Goal: Task Accomplishment & Management: Manage account settings

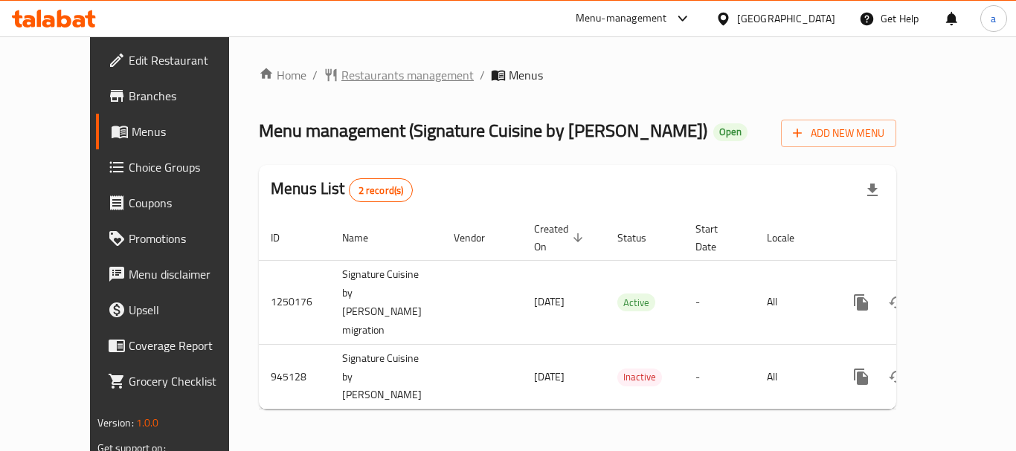
click at [341, 80] on span "Restaurants management" at bounding box center [407, 75] width 132 height 18
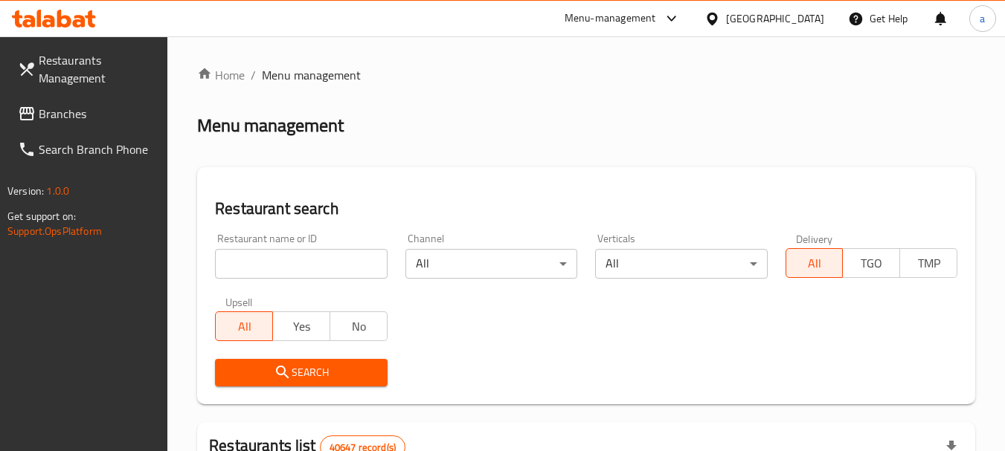
click at [73, 118] on span "Branches" at bounding box center [97, 114] width 117 height 18
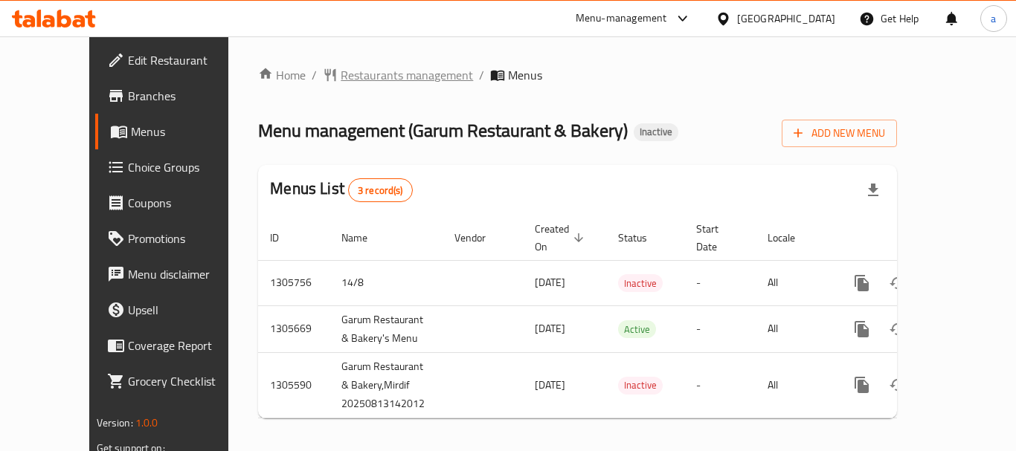
click at [352, 84] on span "Restaurants management" at bounding box center [407, 75] width 132 height 18
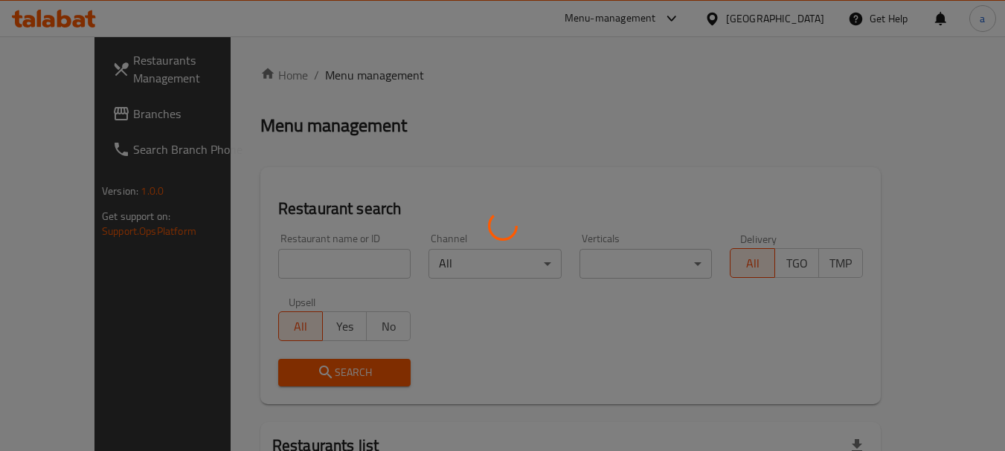
click at [351, 76] on div at bounding box center [502, 225] width 1005 height 451
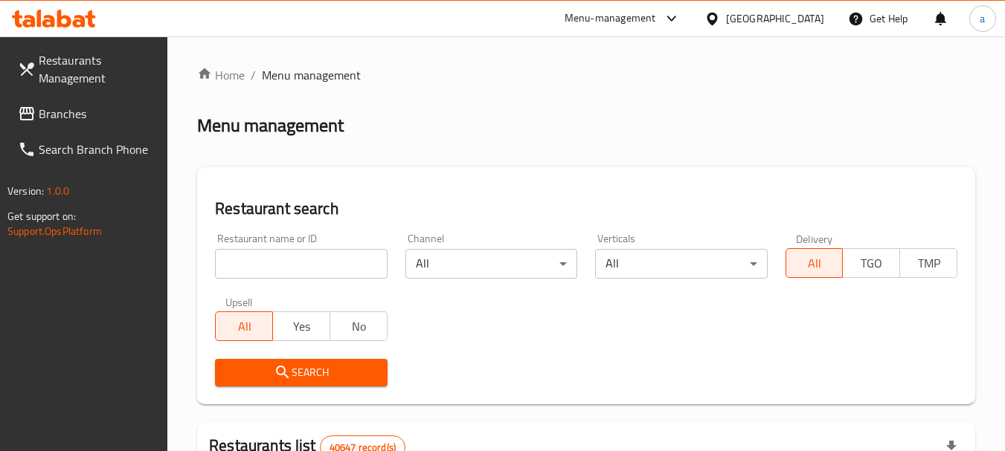
click at [51, 117] on span "Branches" at bounding box center [97, 114] width 117 height 18
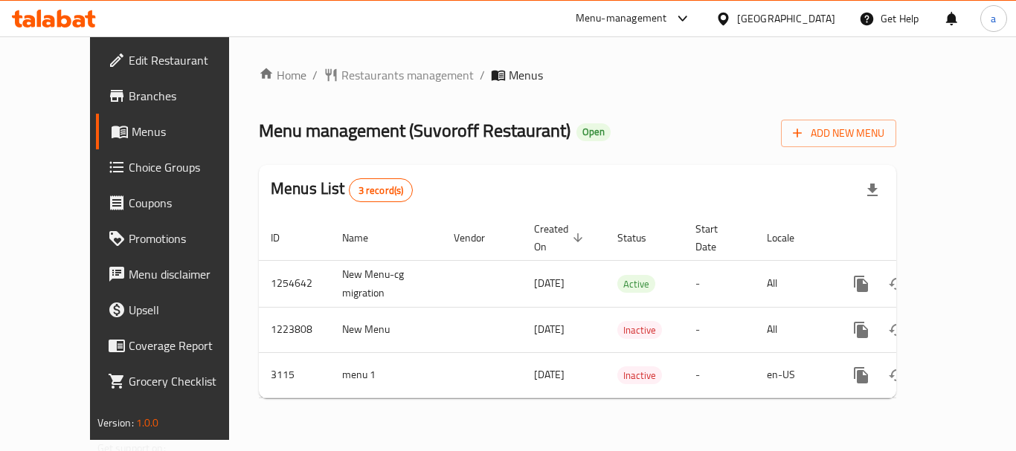
click at [787, 21] on div "[GEOGRAPHIC_DATA]" at bounding box center [786, 18] width 98 height 16
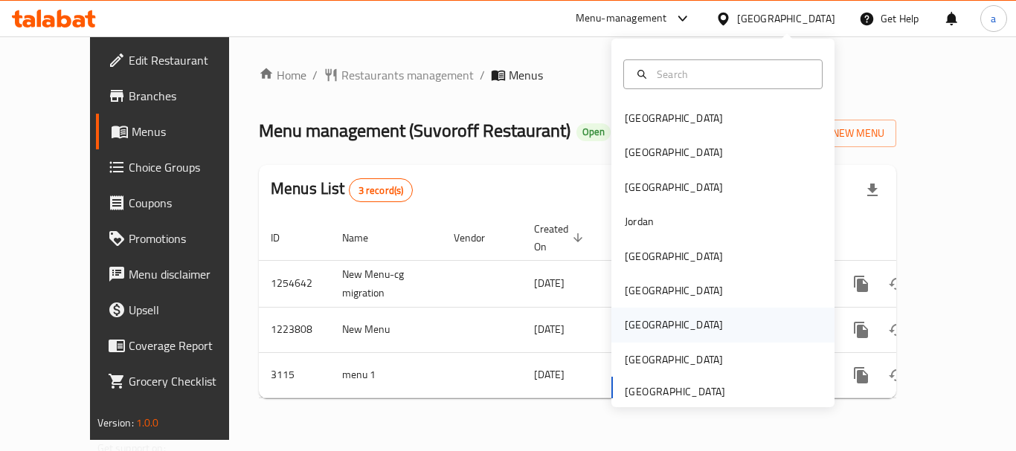
click at [642, 324] on div "[GEOGRAPHIC_DATA]" at bounding box center [674, 325] width 122 height 34
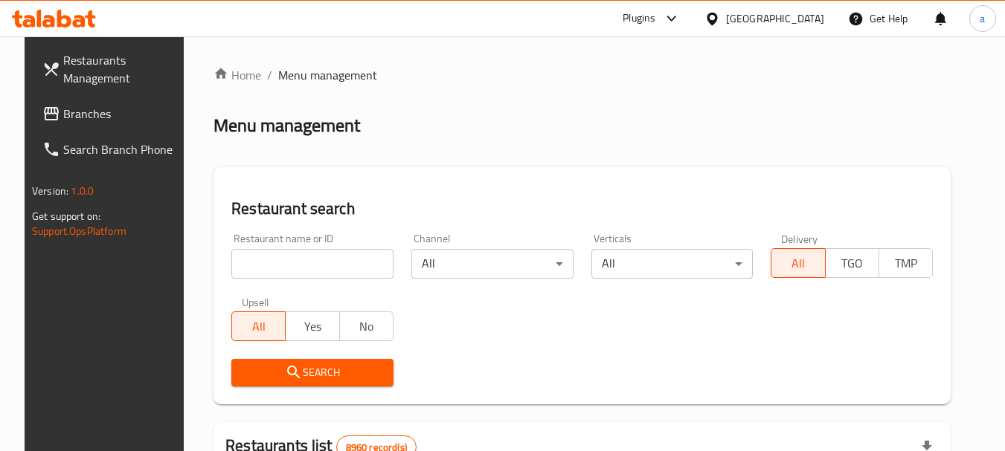
click at [86, 108] on span "Branches" at bounding box center [121, 114] width 117 height 18
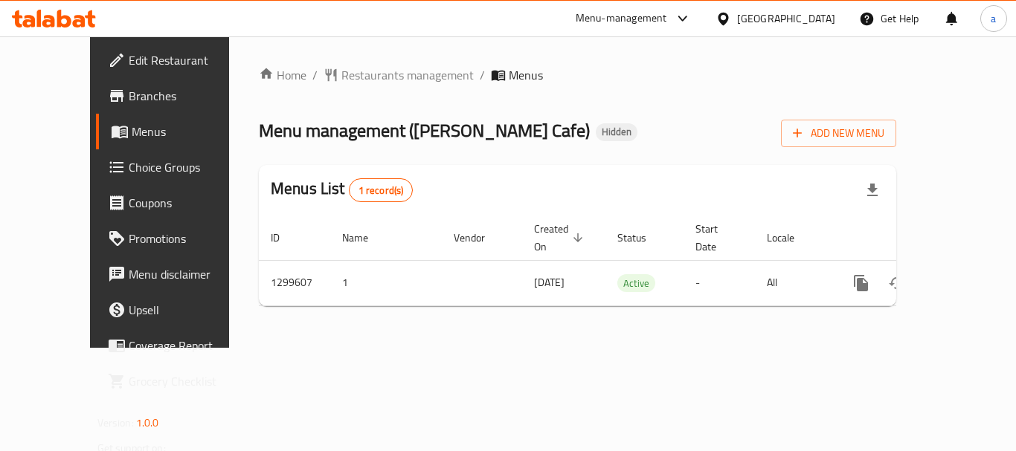
click at [816, 22] on div "[GEOGRAPHIC_DATA]" at bounding box center [786, 18] width 98 height 16
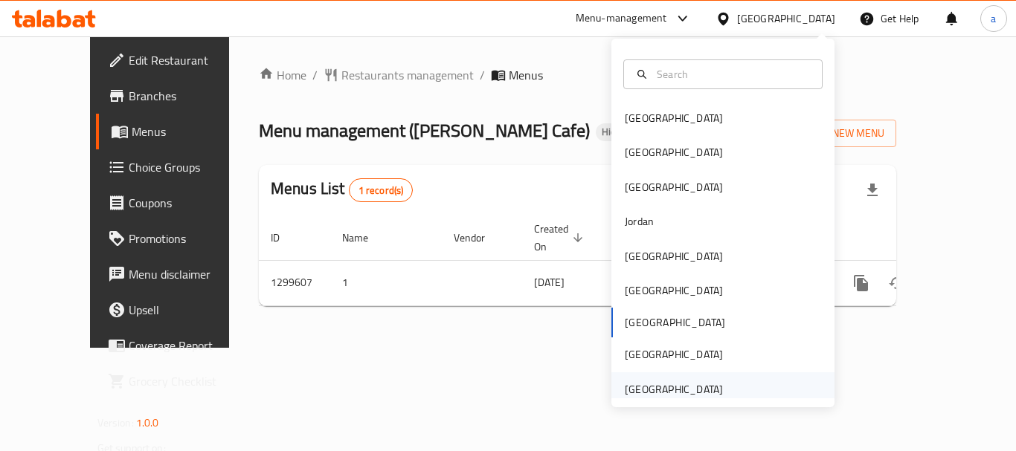
click at [690, 376] on div "[GEOGRAPHIC_DATA]" at bounding box center [674, 390] width 122 height 34
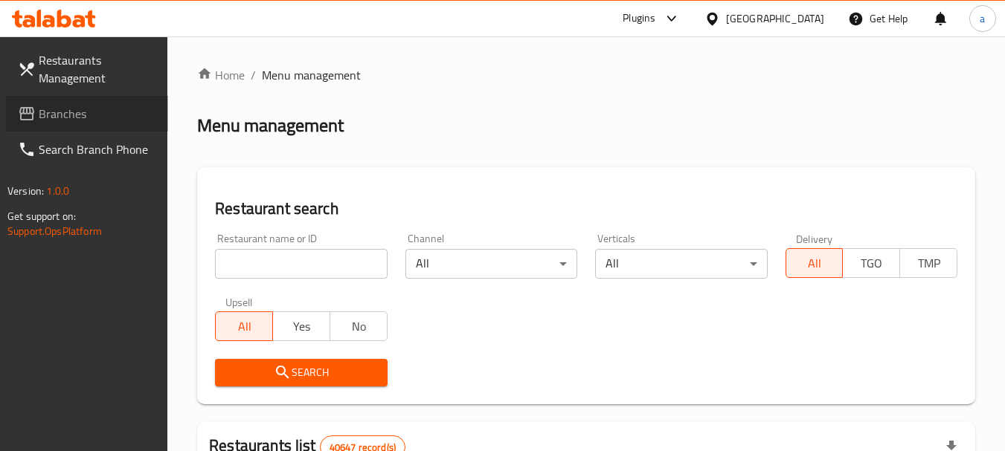
click at [82, 111] on span "Branches" at bounding box center [97, 114] width 117 height 18
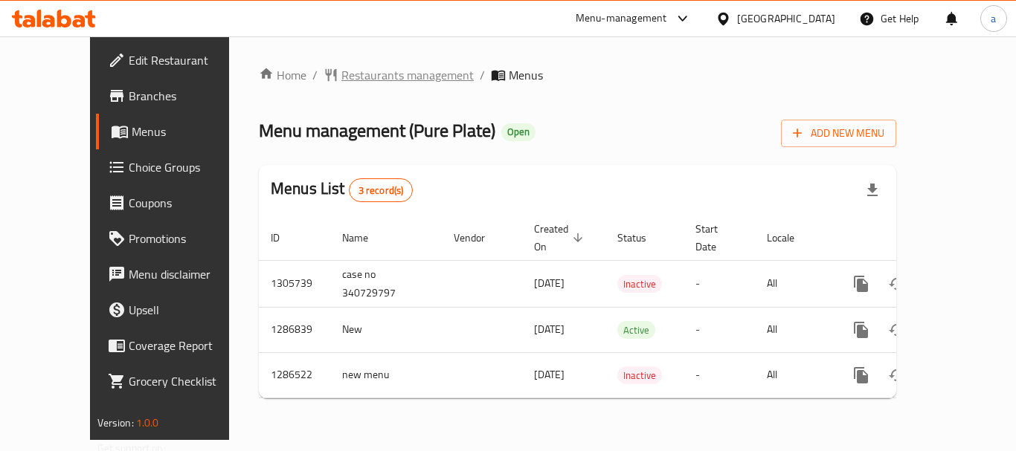
click at [341, 84] on span "Restaurants management" at bounding box center [407, 75] width 132 height 18
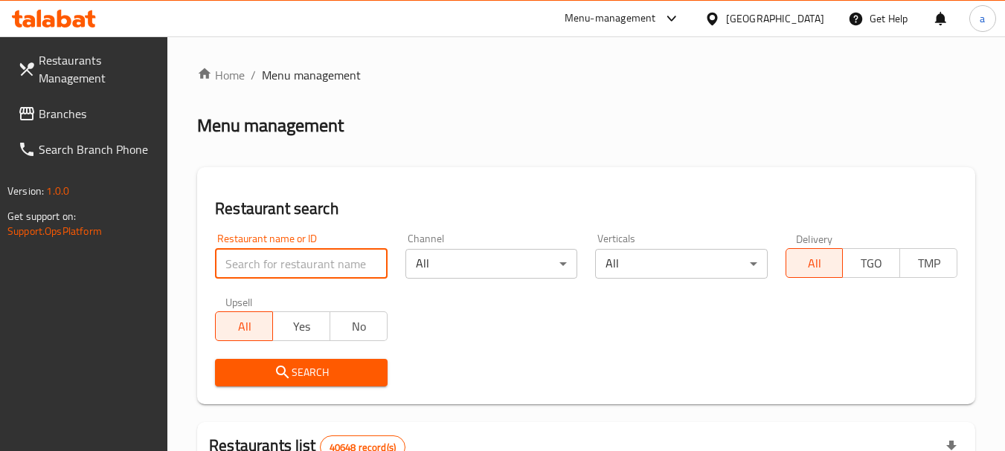
click at [289, 263] on input "search" at bounding box center [301, 264] width 172 height 30
paste input "772956"
type input "772956"
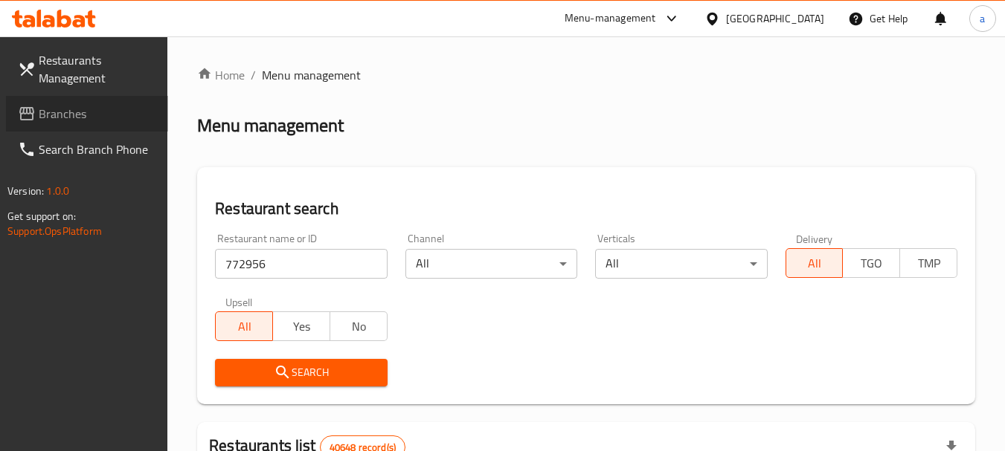
click at [86, 115] on span "Branches" at bounding box center [97, 114] width 117 height 18
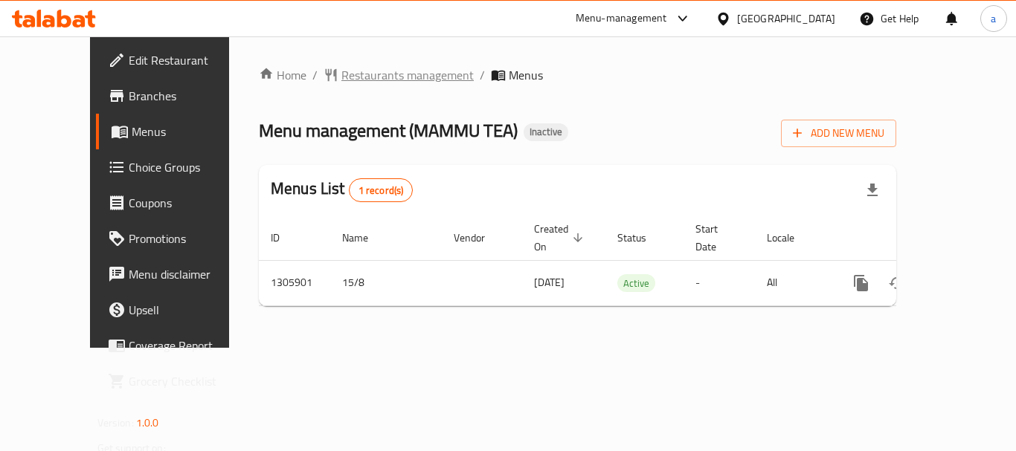
click at [341, 77] on span "Restaurants management" at bounding box center [407, 75] width 132 height 18
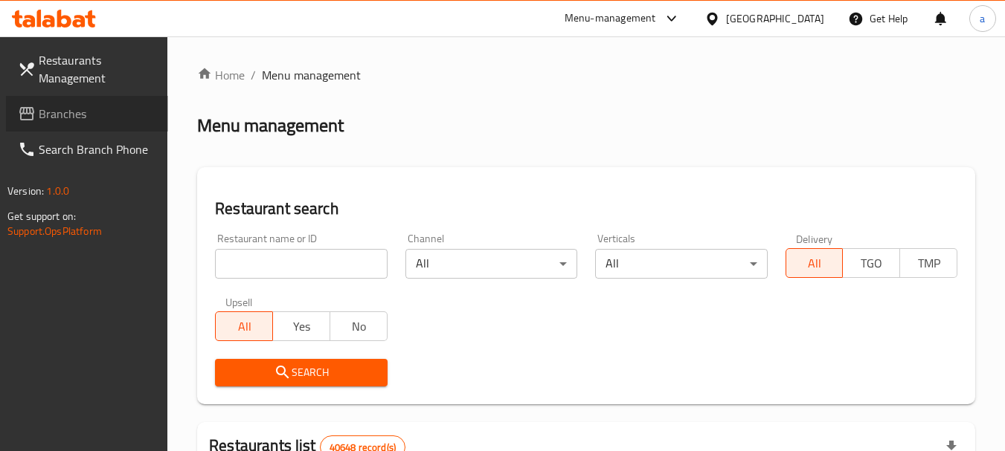
click at [74, 123] on span "Branches" at bounding box center [97, 114] width 117 height 18
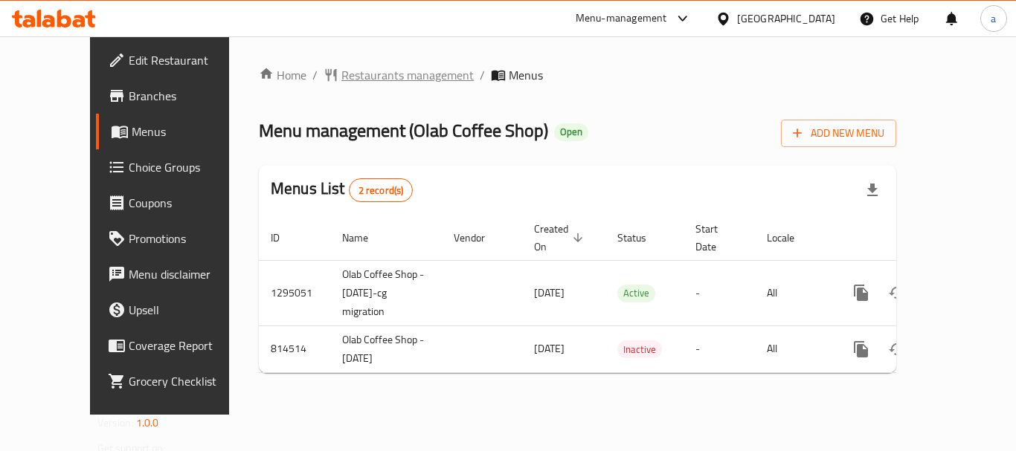
click at [341, 77] on span "Restaurants management" at bounding box center [407, 75] width 132 height 18
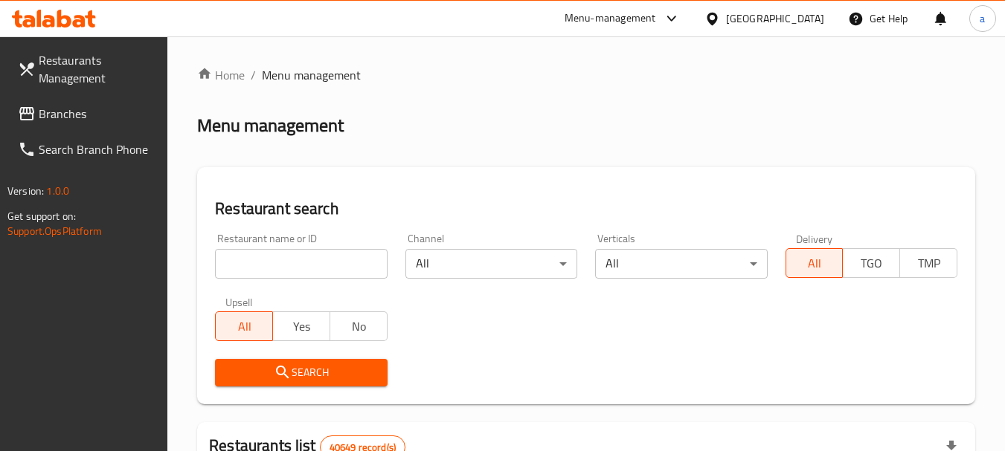
click at [100, 112] on span "Branches" at bounding box center [97, 114] width 117 height 18
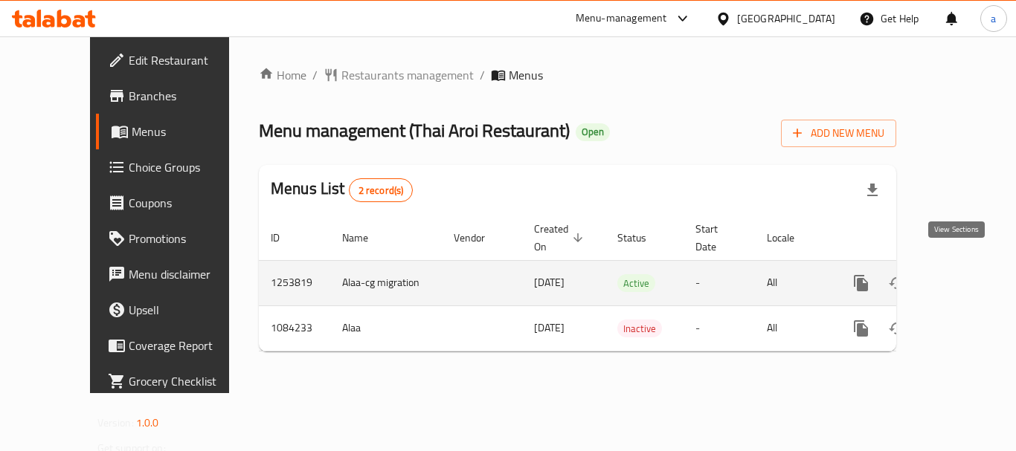
click at [962, 274] on icon "enhanced table" at bounding box center [968, 283] width 18 height 18
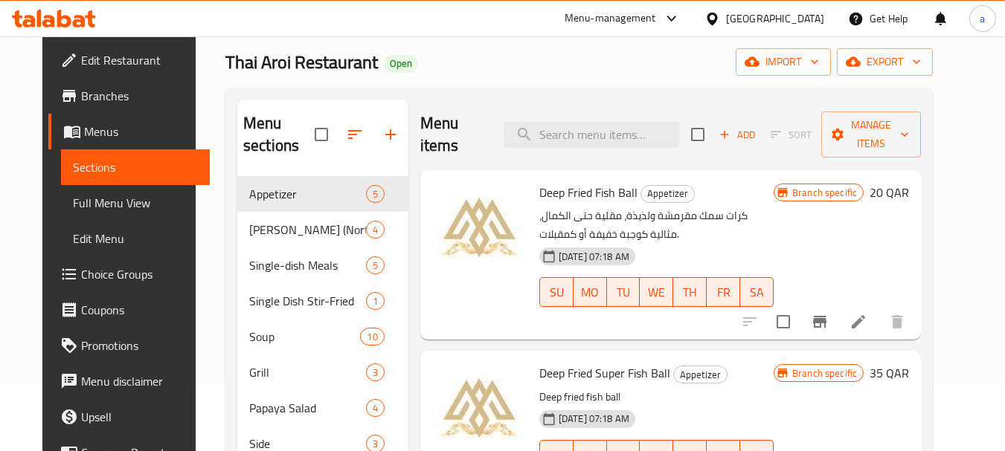
scroll to position [208, 0]
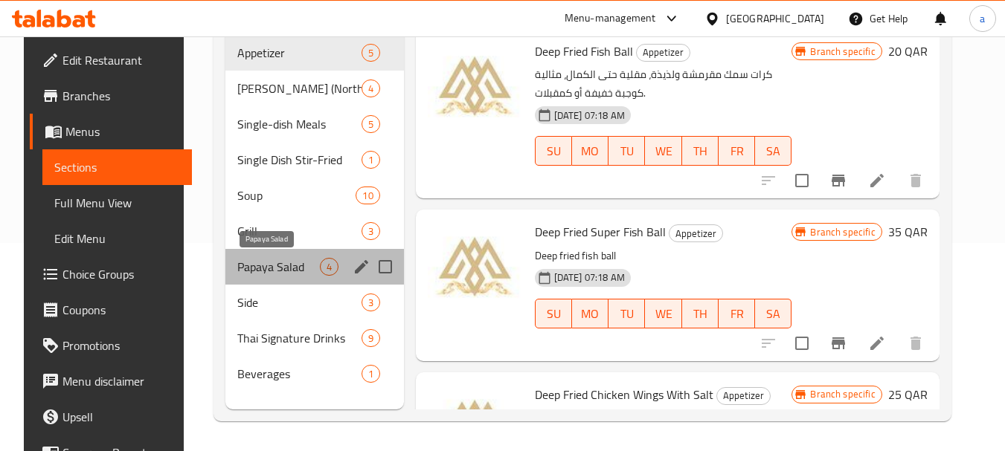
click at [253, 267] on span "Papaya Salad" at bounding box center [278, 267] width 83 height 18
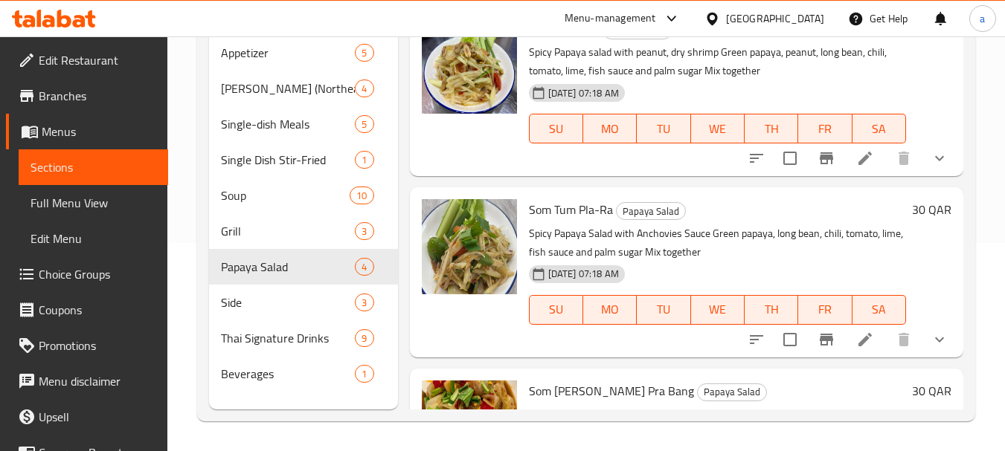
click at [85, 277] on span "Choice Groups" at bounding box center [97, 274] width 117 height 18
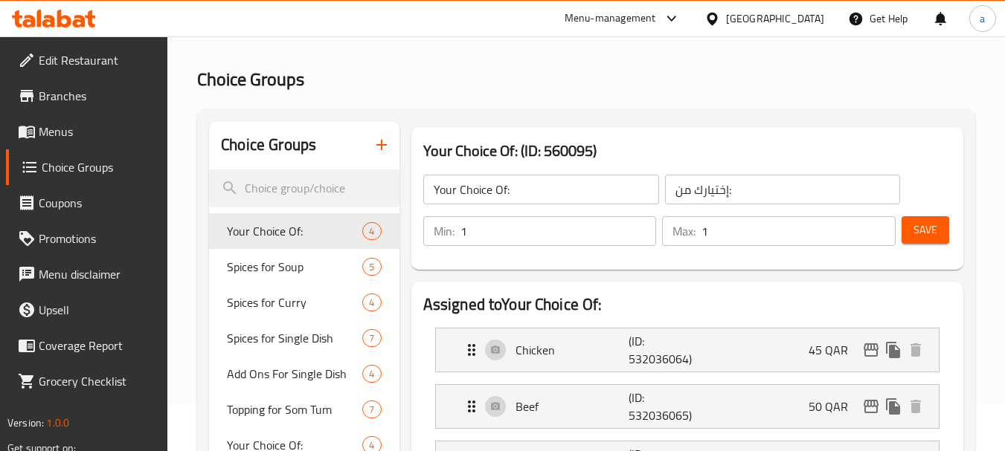
scroll to position [28, 0]
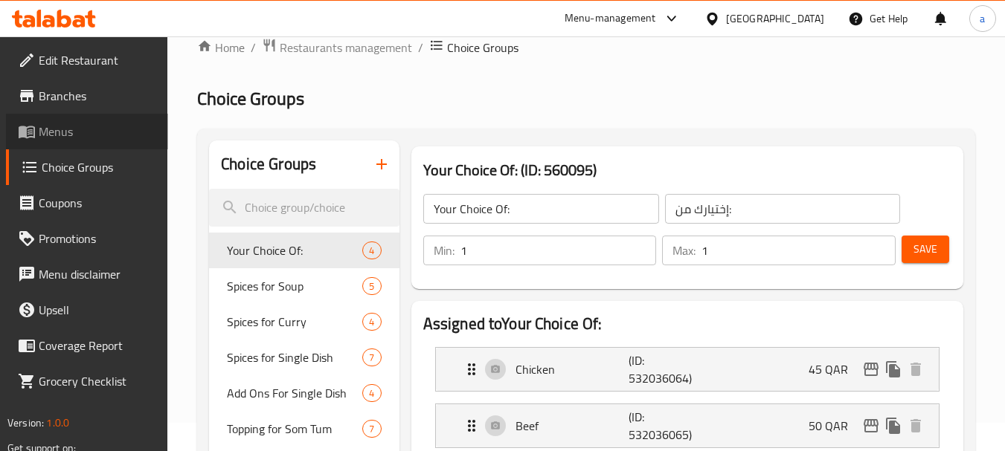
click at [45, 136] on span "Menus" at bounding box center [97, 132] width 117 height 18
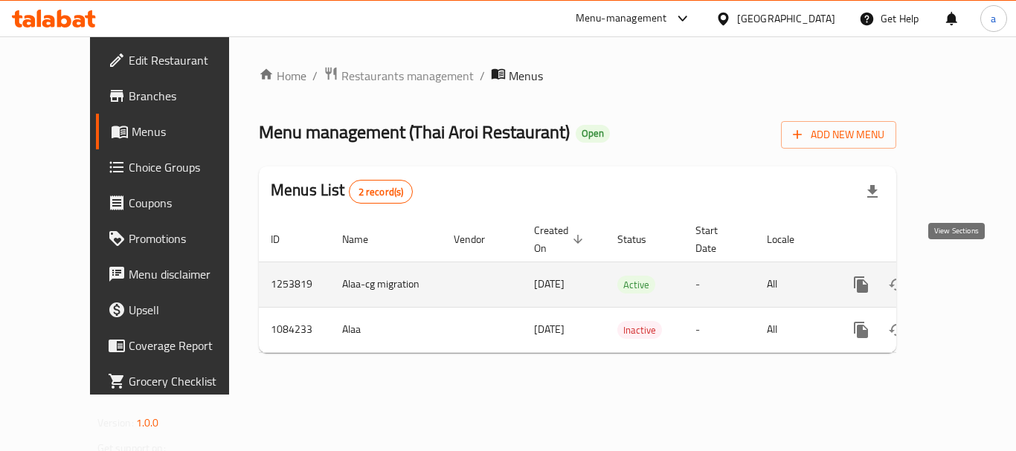
click at [959, 276] on icon "enhanced table" at bounding box center [968, 285] width 18 height 18
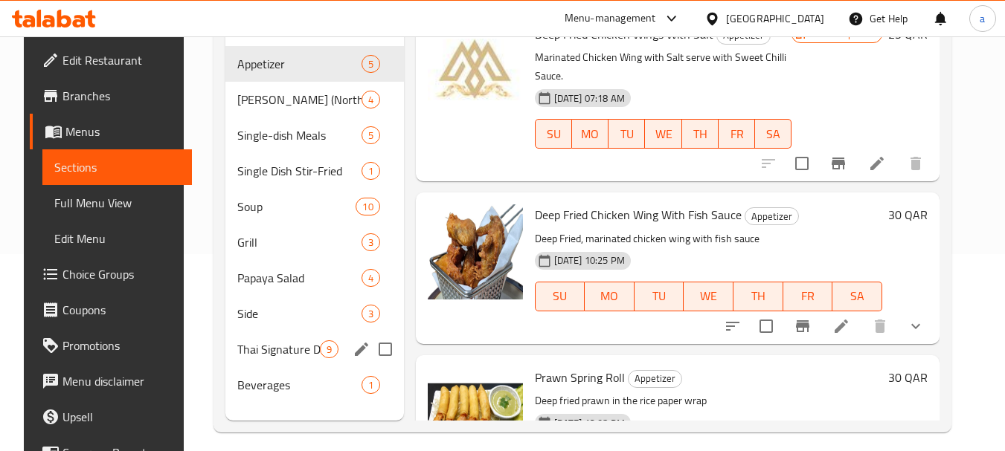
scroll to position [208, 0]
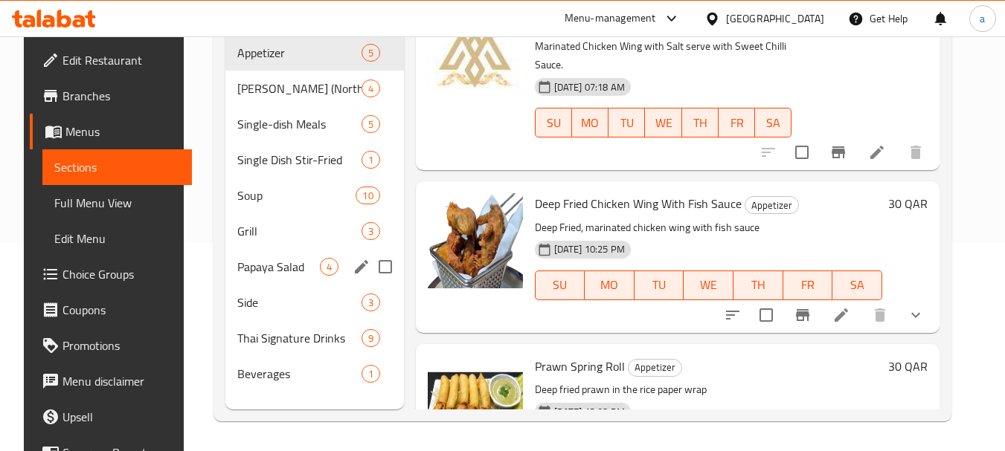
click at [230, 254] on div "Papaya Salad 4" at bounding box center [314, 267] width 178 height 36
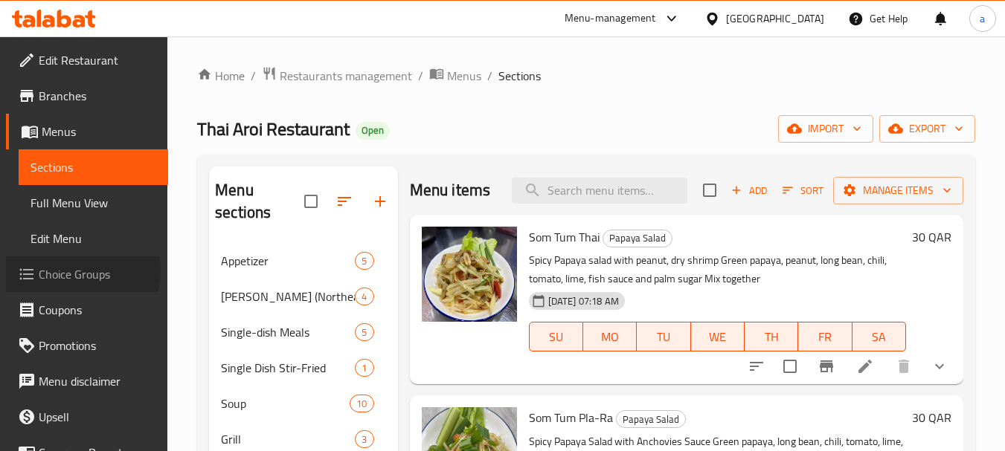
click at [74, 271] on span "Choice Groups" at bounding box center [97, 274] width 117 height 18
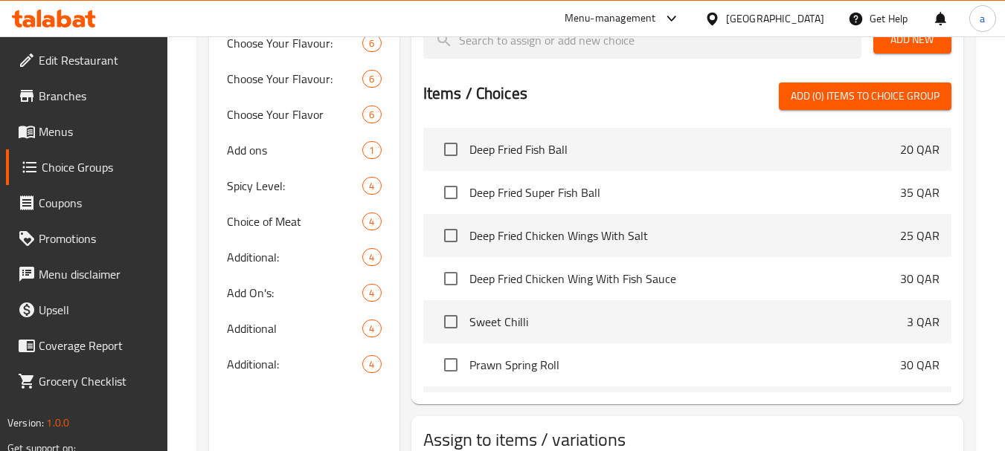
scroll to position [595, 0]
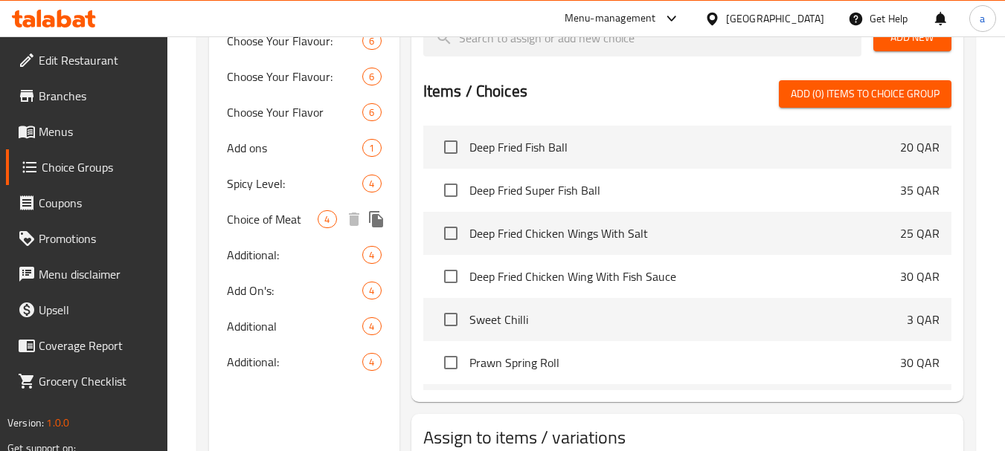
click at [276, 216] on span "Choice of Meat" at bounding box center [272, 219] width 91 height 18
type input "Choice of Meat"
type input "اختيار اللحوم"
type input "0"
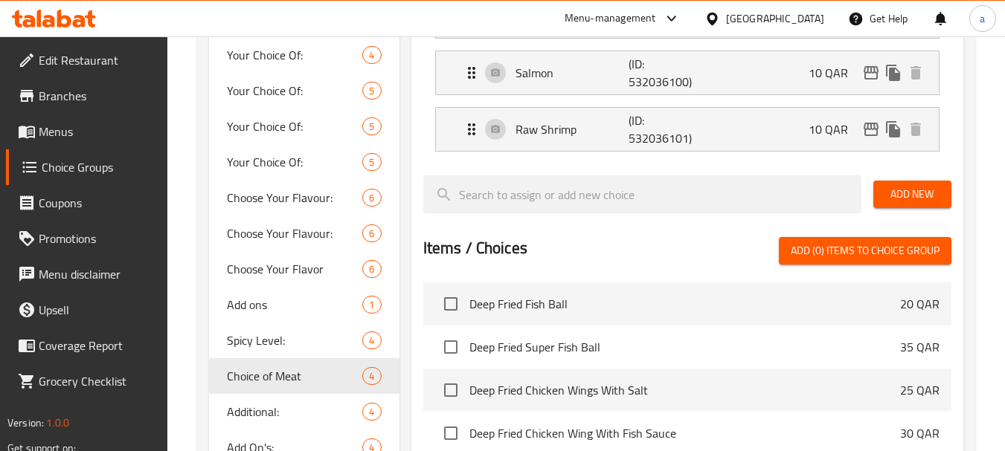
scroll to position [521, 0]
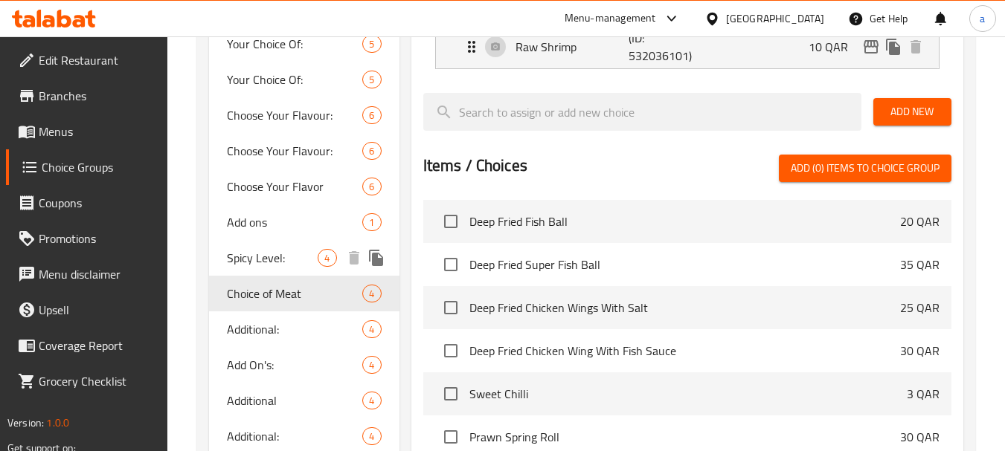
click at [271, 263] on span "Spicy Level:" at bounding box center [272, 258] width 91 height 18
type input "Spicy Level:"
type input "المستوى الحار:"
type input "1"
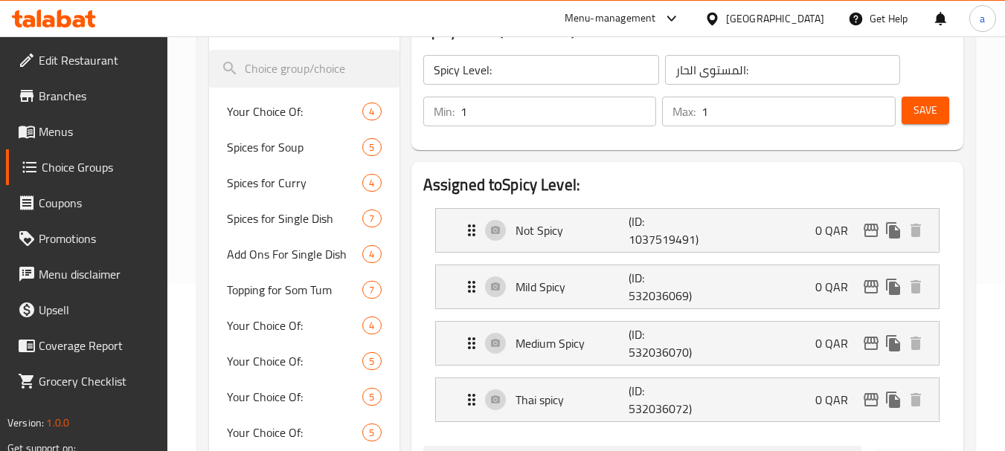
scroll to position [223, 0]
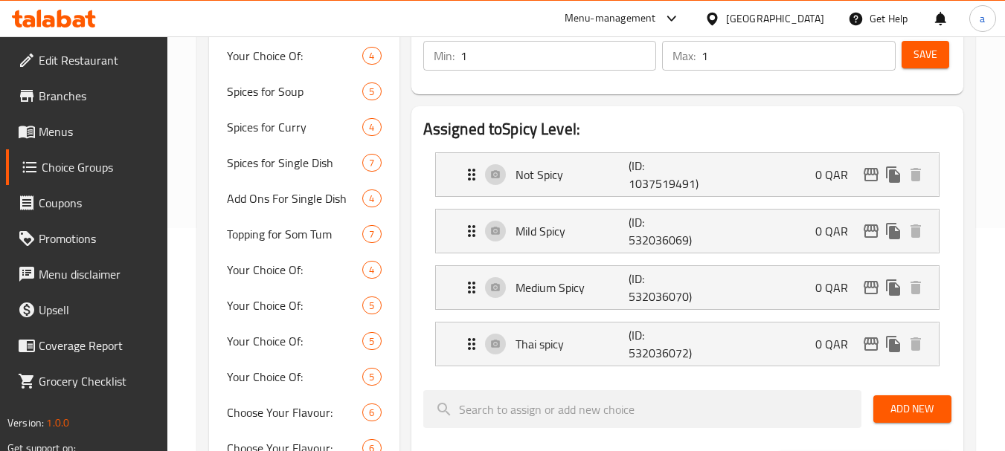
click at [811, 7] on div "Qatar" at bounding box center [764, 19] width 144 height 36
click at [799, 27] on div "Qatar" at bounding box center [775, 18] width 98 height 16
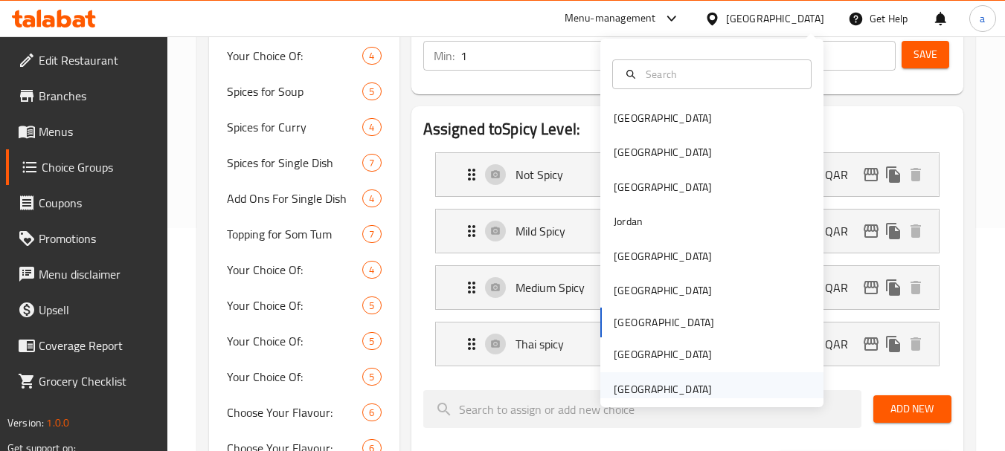
click at [660, 378] on div "[GEOGRAPHIC_DATA]" at bounding box center [663, 390] width 122 height 34
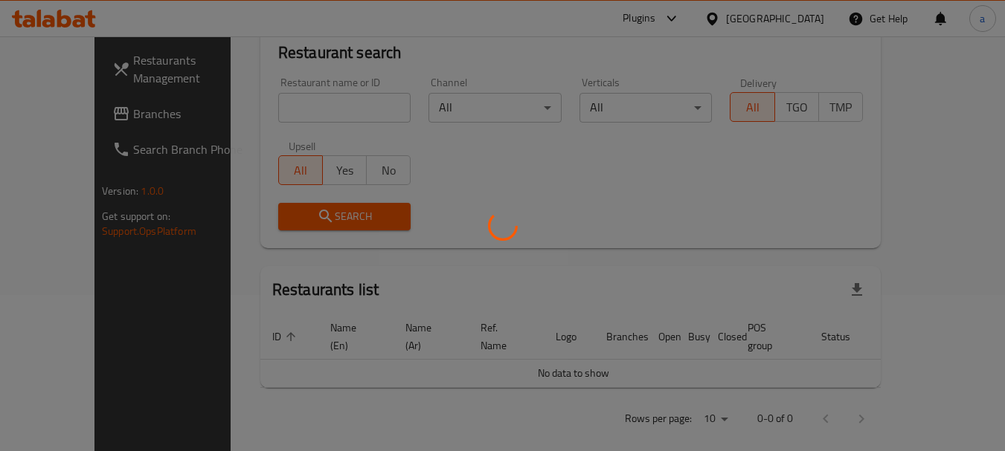
scroll to position [223, 0]
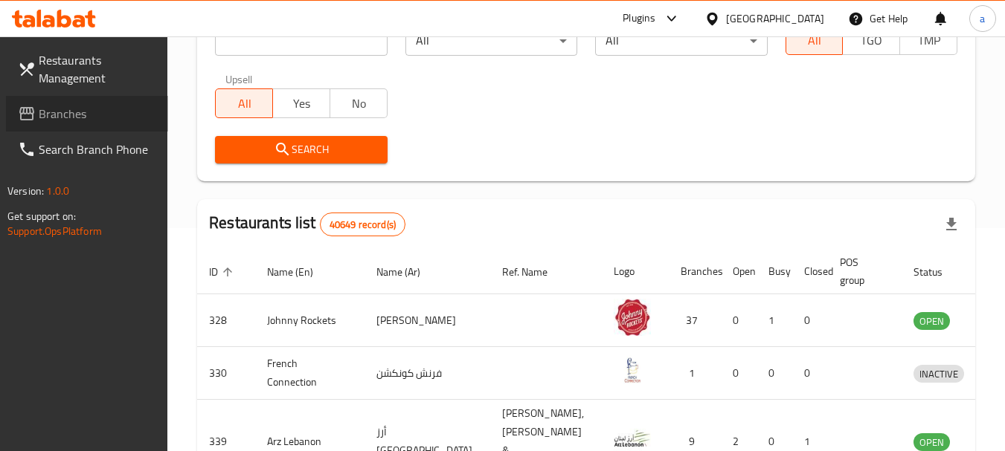
click at [80, 110] on span "Branches" at bounding box center [97, 114] width 117 height 18
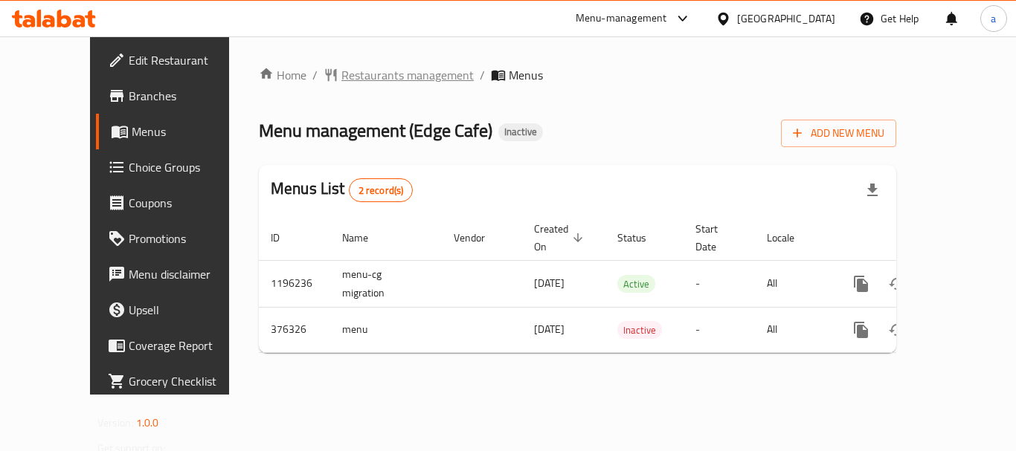
click at [341, 84] on span "Restaurants management" at bounding box center [407, 75] width 132 height 18
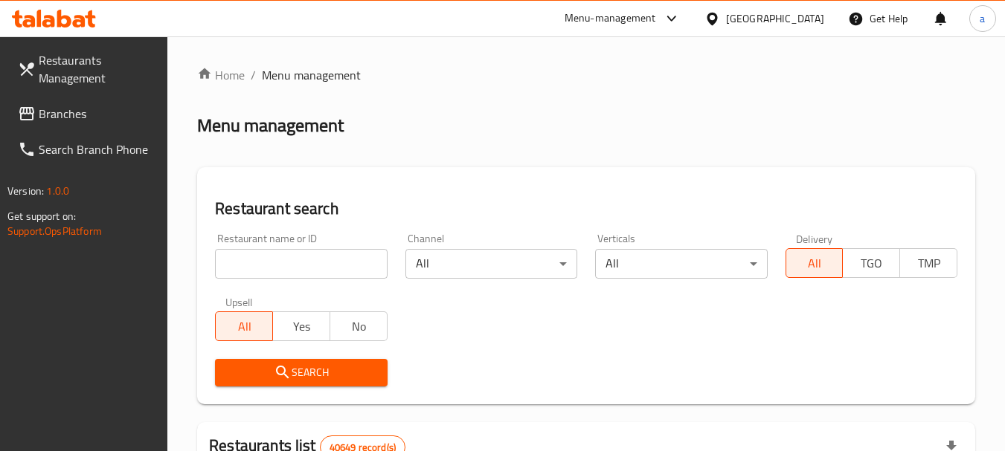
click at [68, 123] on span "Branches" at bounding box center [97, 114] width 117 height 18
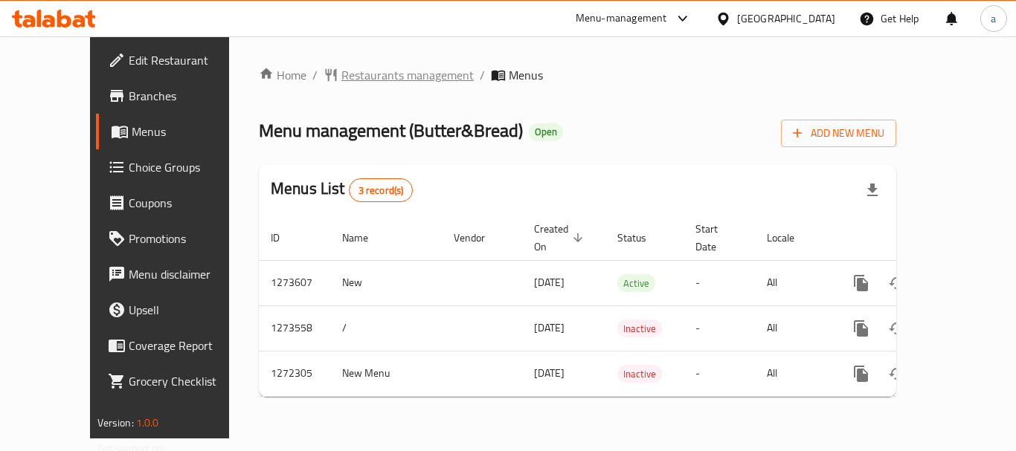
click at [341, 74] on span "Restaurants management" at bounding box center [407, 75] width 132 height 18
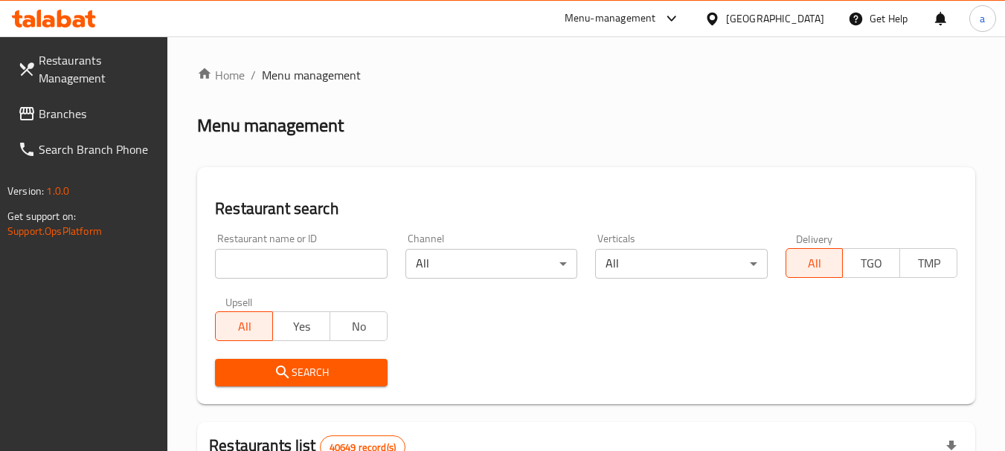
click at [65, 125] on link "Branches" at bounding box center [87, 114] width 162 height 36
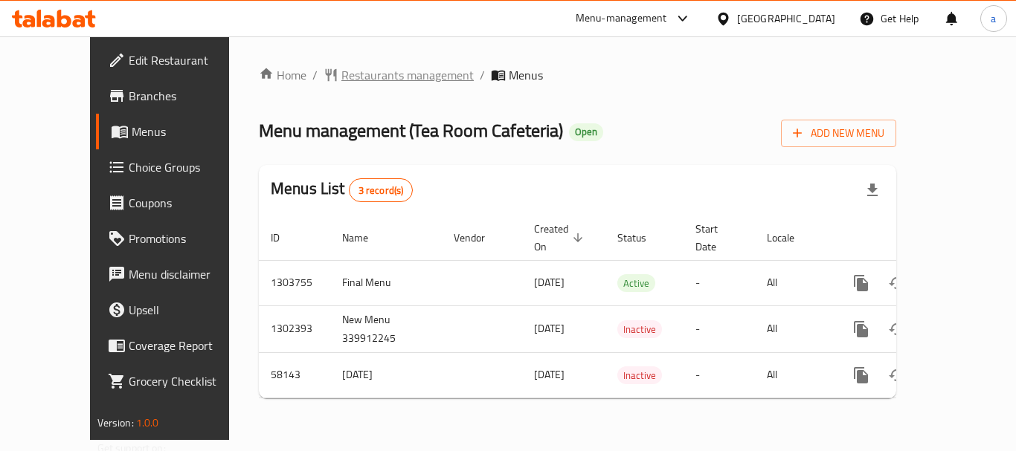
click at [341, 80] on span "Restaurants management" at bounding box center [407, 75] width 132 height 18
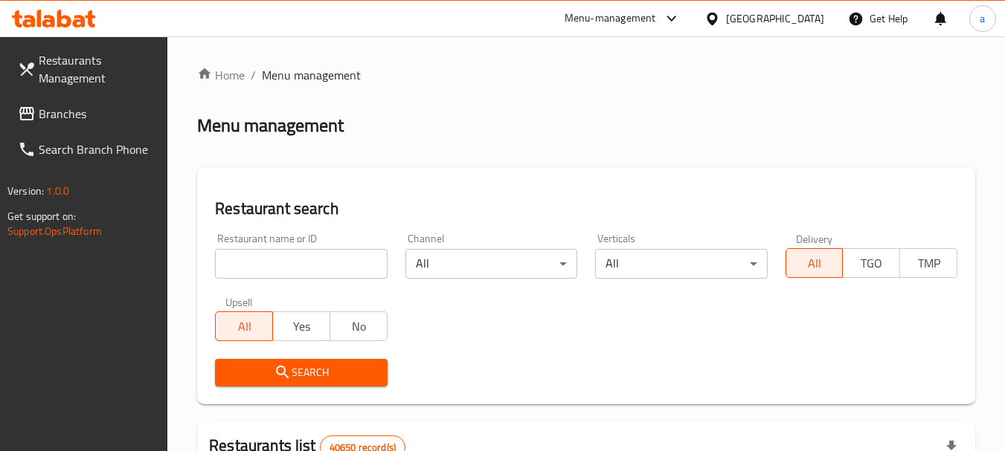
click at [113, 107] on span "Branches" at bounding box center [97, 114] width 117 height 18
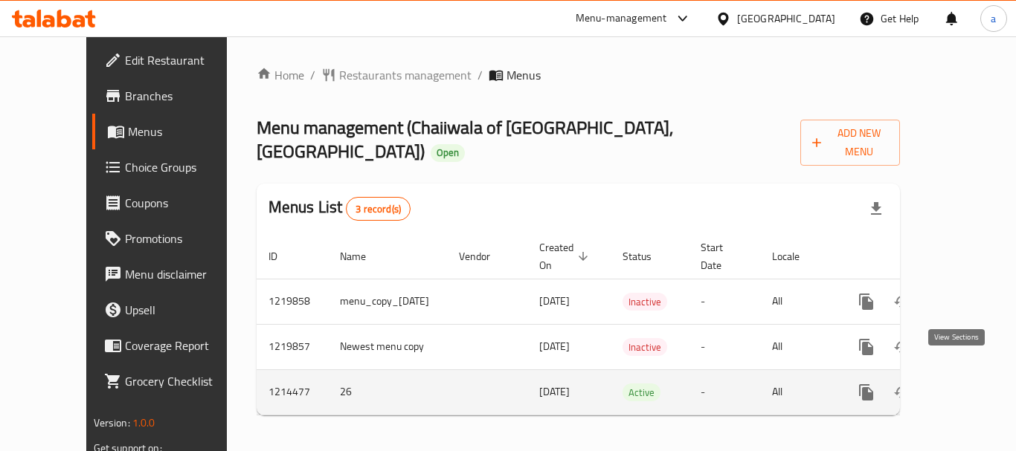
click at [967, 380] on link "enhanced table" at bounding box center [974, 393] width 36 height 36
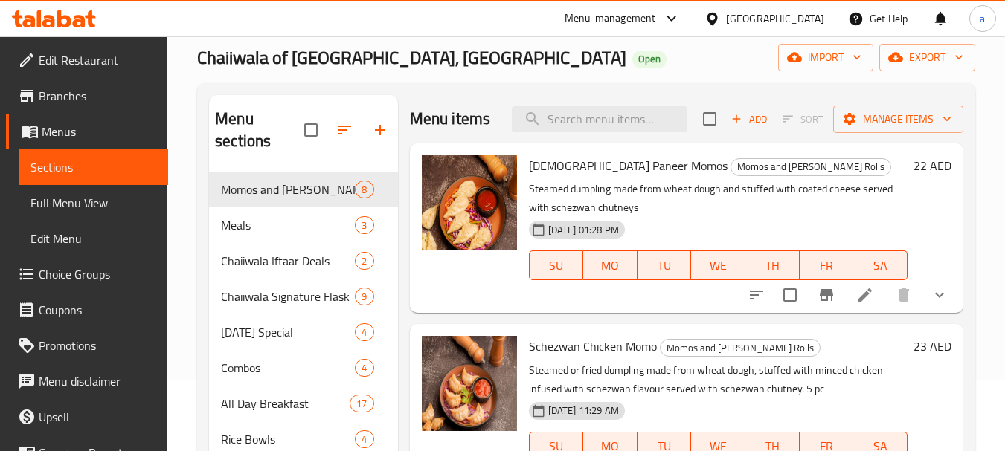
scroll to position [149, 0]
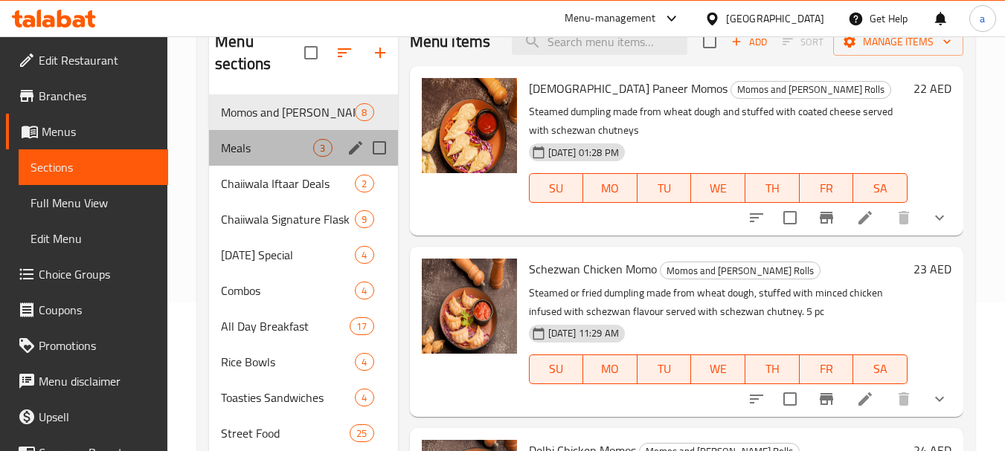
click at [243, 158] on div "Meals 3" at bounding box center [303, 148] width 188 height 36
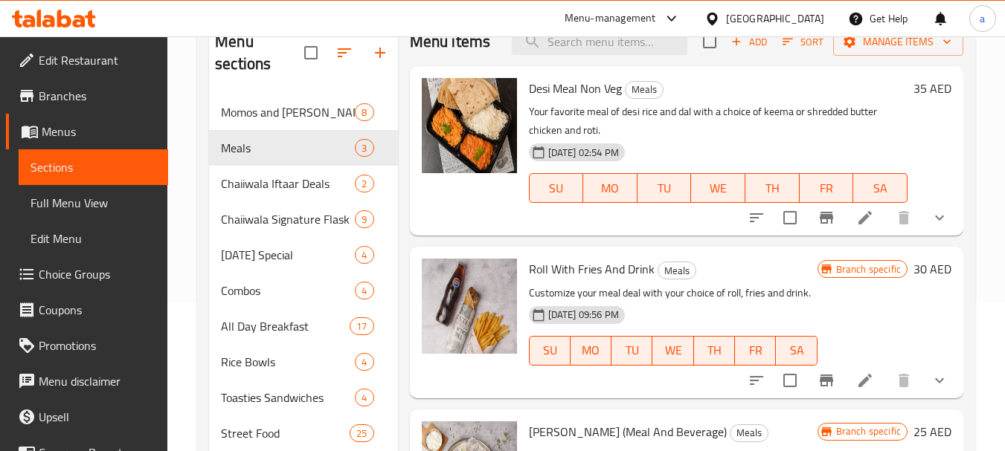
click at [81, 274] on span "Choice Groups" at bounding box center [97, 274] width 117 height 18
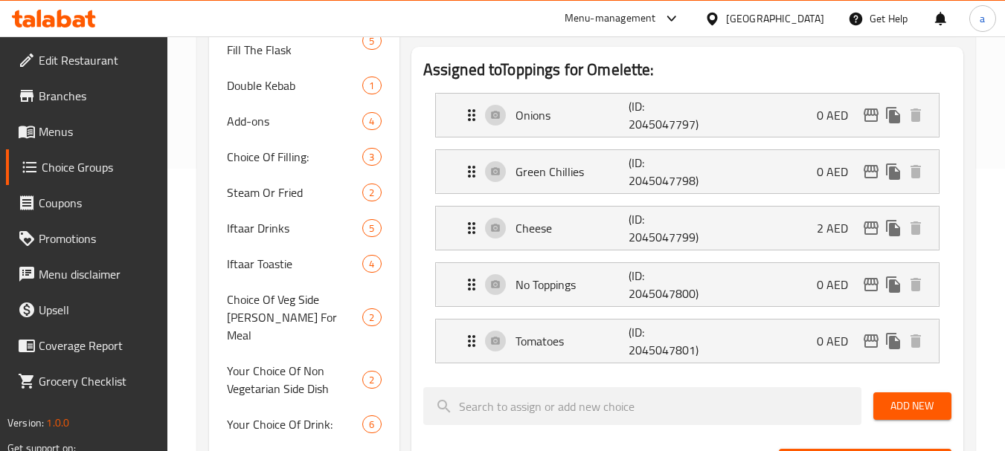
scroll to position [297, 0]
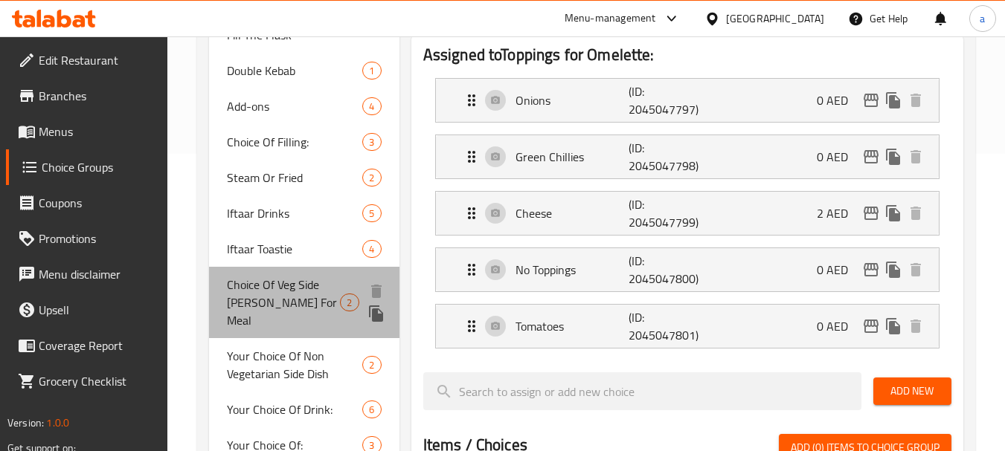
click at [281, 306] on span "Choice Of Veg Side Curry For Meal" at bounding box center [283, 303] width 113 height 54
type input "Choice Of Veg Side Curry For Meal"
type input "اختيار كاري نباتي جانبي للوجبة"
type input "1"
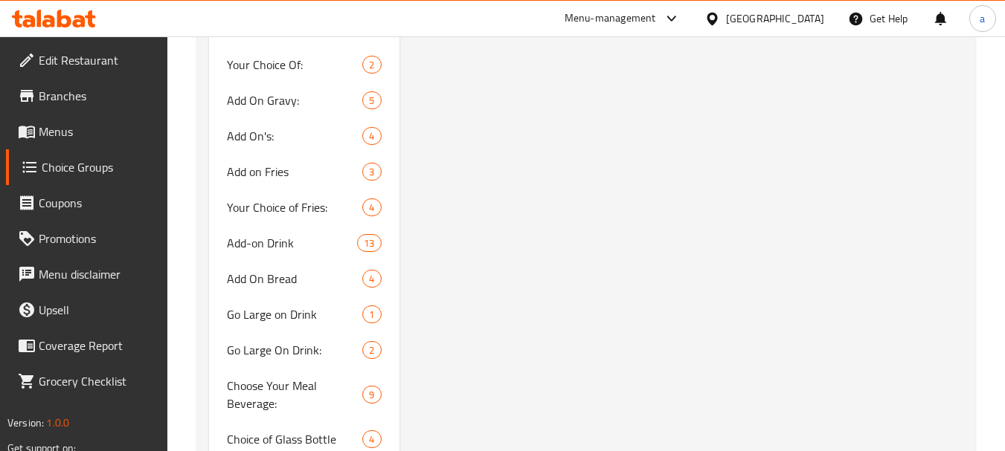
scroll to position [1422, 0]
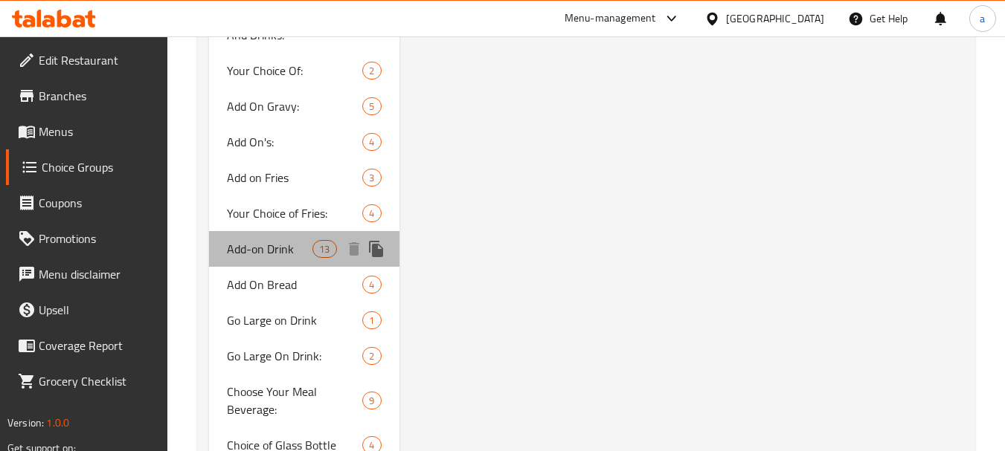
click at [269, 240] on span "Add-on Drink" at bounding box center [270, 249] width 86 height 18
type input "Add-on Drink"
type input "مشروب إضافي"
type input "0"
type input "4"
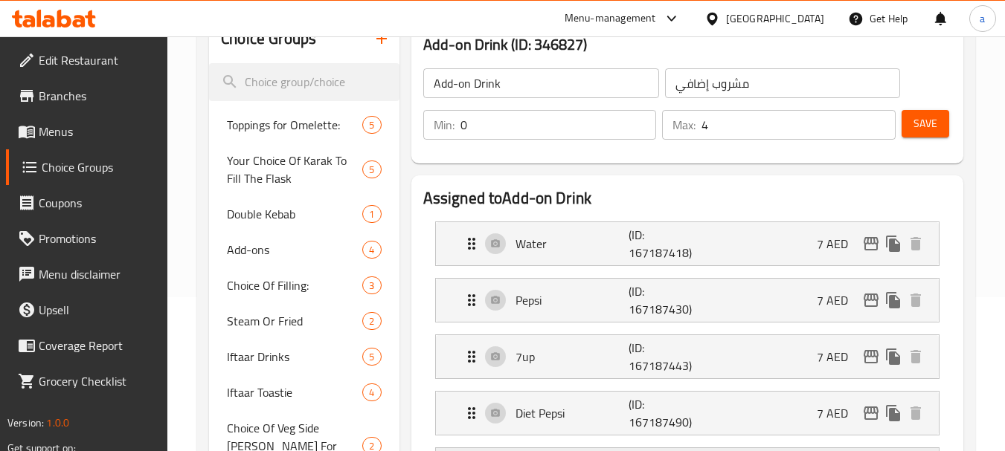
scroll to position [0, 0]
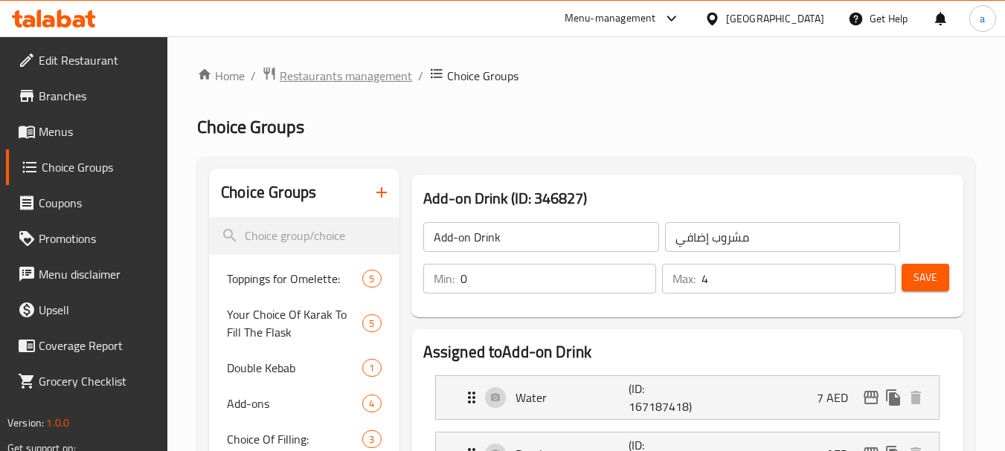
click at [329, 84] on span "Restaurants management" at bounding box center [346, 76] width 132 height 18
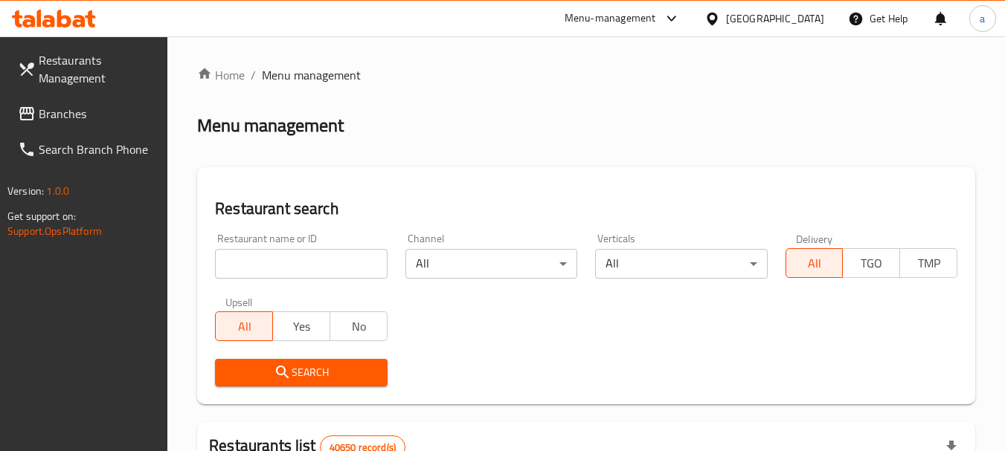
click at [95, 105] on span "Branches" at bounding box center [97, 114] width 117 height 18
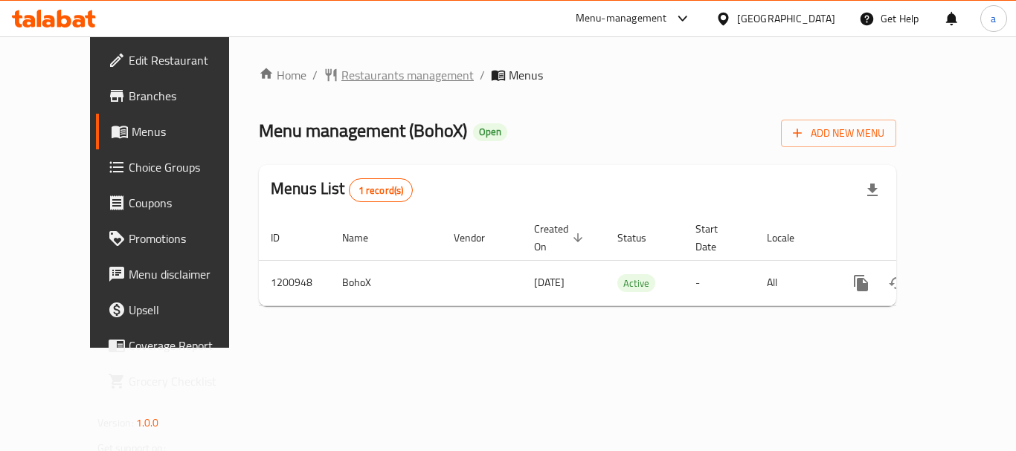
click at [341, 72] on span "Restaurants management" at bounding box center [407, 75] width 132 height 18
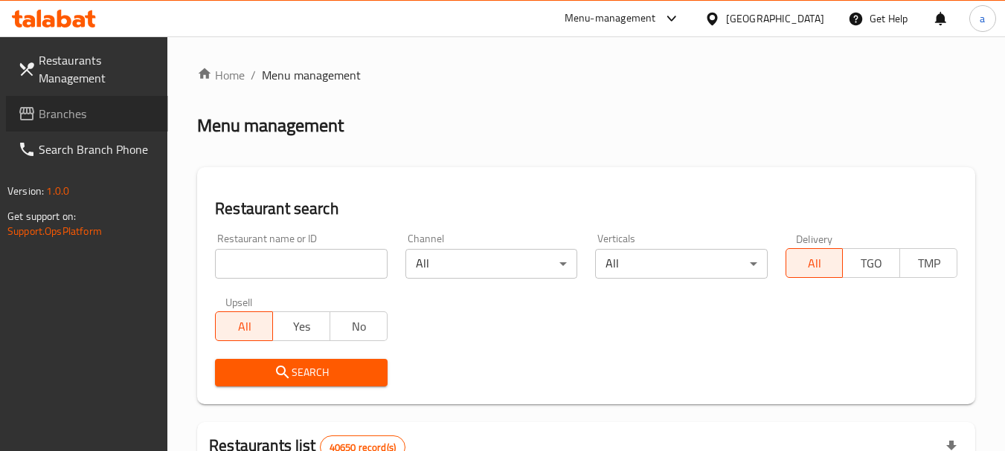
click at [84, 105] on span "Branches" at bounding box center [97, 114] width 117 height 18
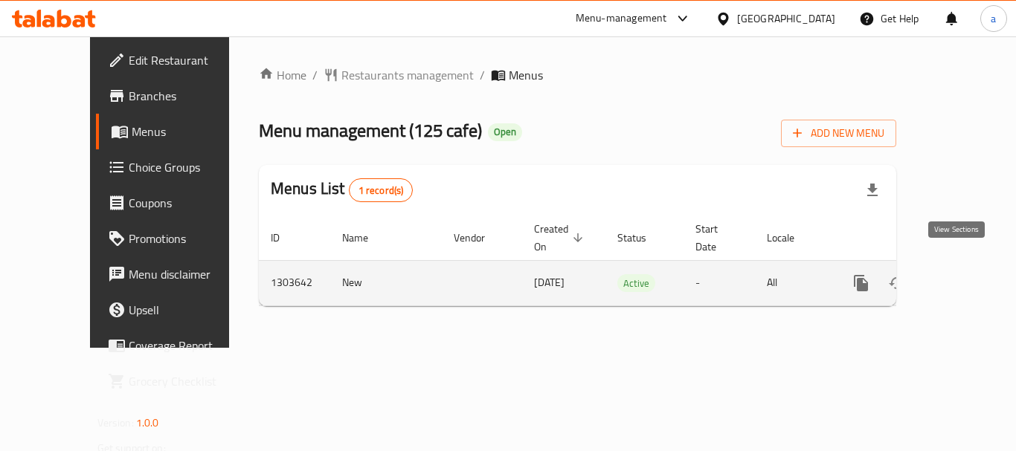
click at [962, 274] on icon "enhanced table" at bounding box center [968, 283] width 18 height 18
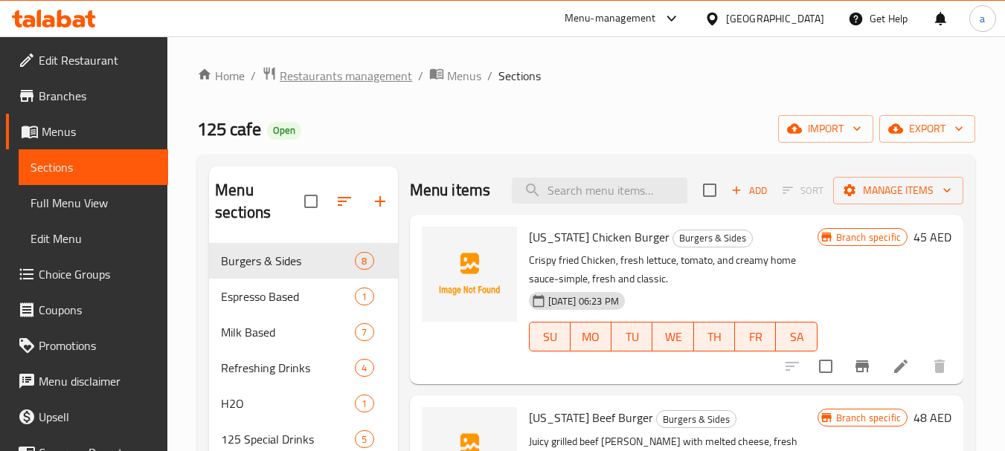
click at [310, 80] on span "Restaurants management" at bounding box center [346, 76] width 132 height 18
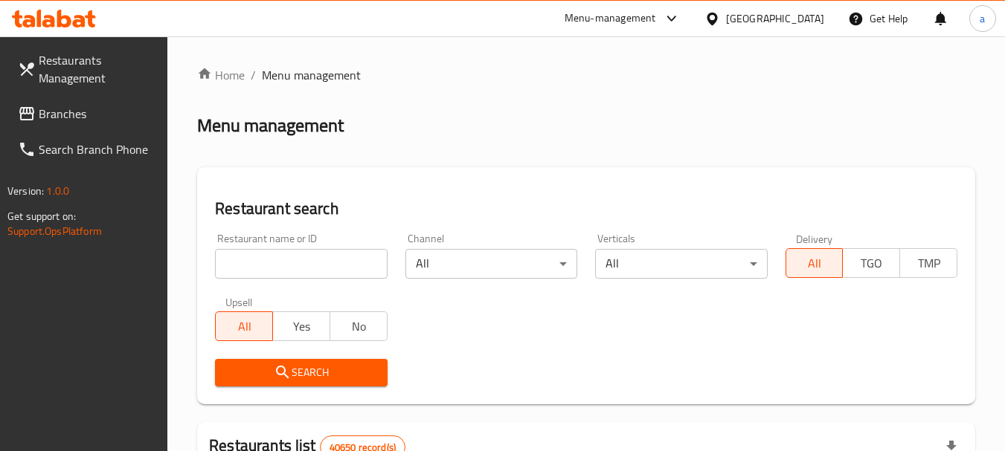
click at [81, 110] on span "Branches" at bounding box center [97, 114] width 117 height 18
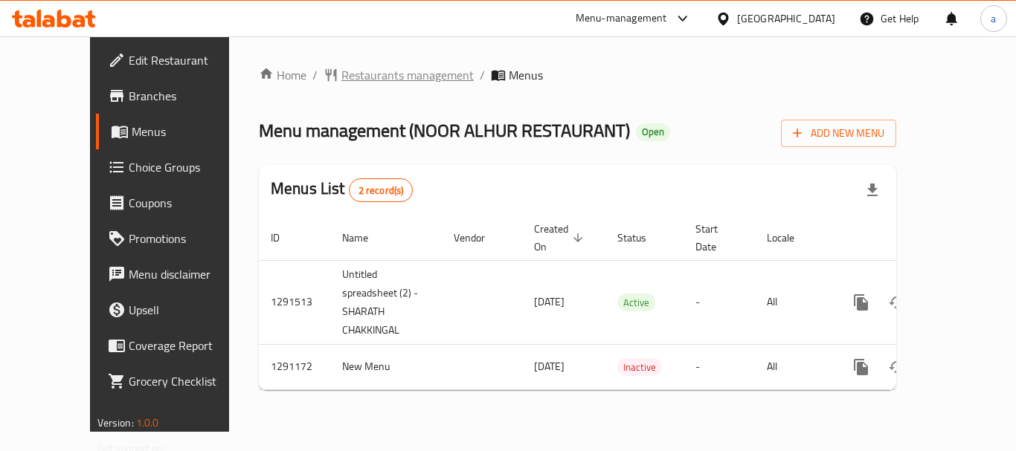
click at [341, 78] on span "Restaurants management" at bounding box center [407, 75] width 132 height 18
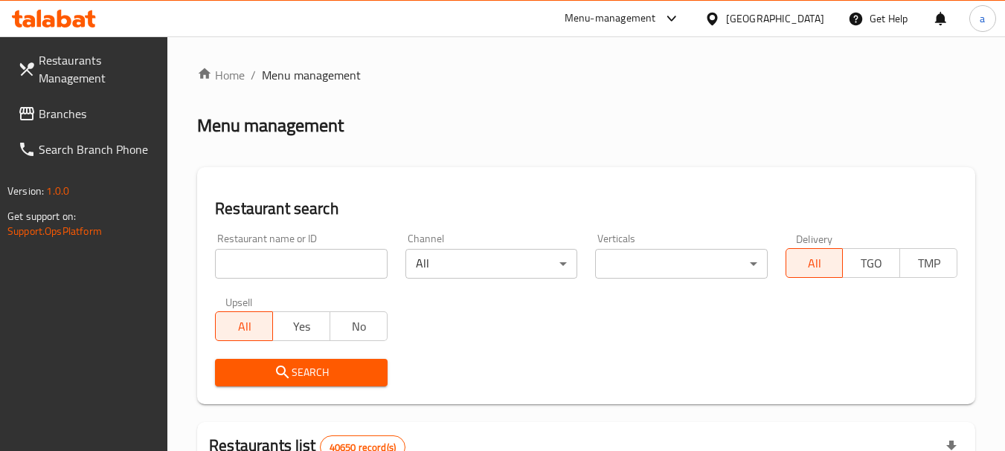
click at [59, 117] on span "Branches" at bounding box center [97, 114] width 117 height 18
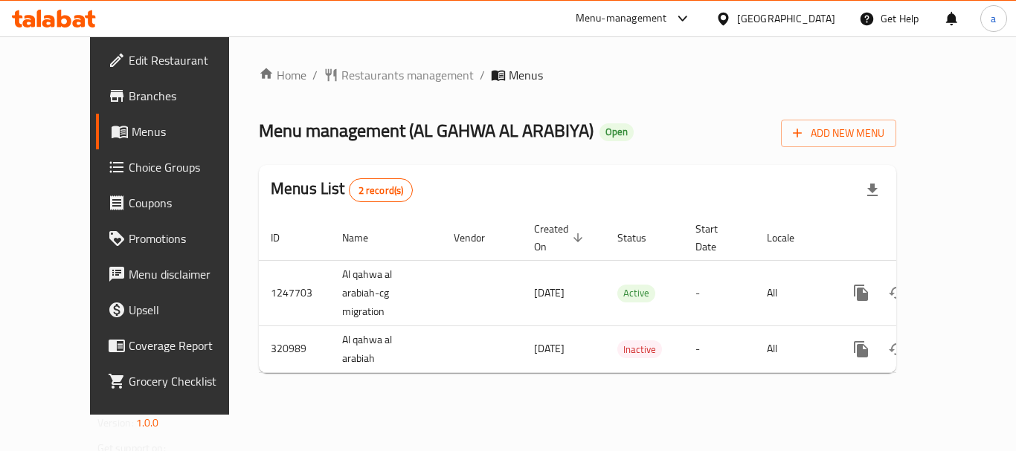
click at [780, 23] on div "[GEOGRAPHIC_DATA]" at bounding box center [786, 18] width 98 height 16
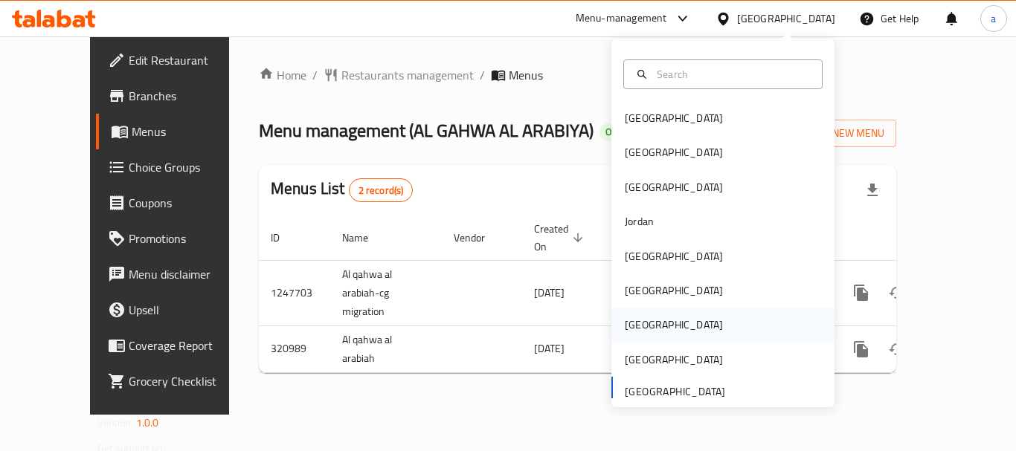
click at [650, 312] on div "[GEOGRAPHIC_DATA]" at bounding box center [674, 325] width 122 height 34
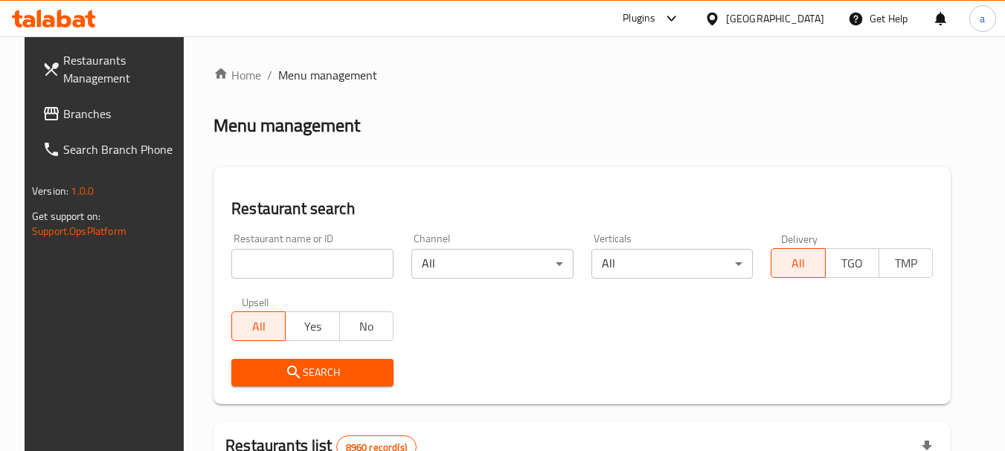
click at [65, 111] on span "Branches" at bounding box center [121, 114] width 117 height 18
